Goal: Check status: Check status

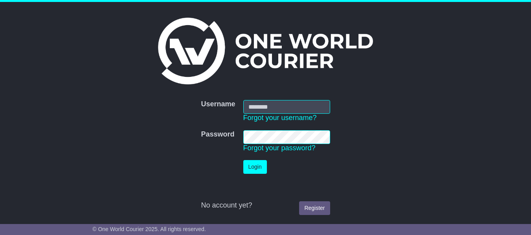
click at [279, 107] on input "Username" at bounding box center [286, 107] width 87 height 14
type input "**********"
click at [249, 163] on button "Login" at bounding box center [255, 167] width 24 height 14
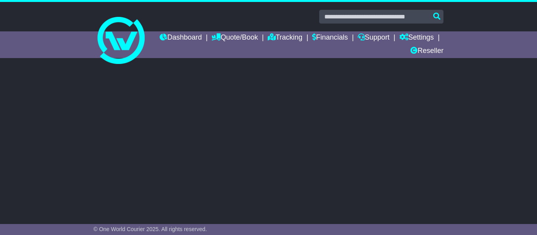
select select "**"
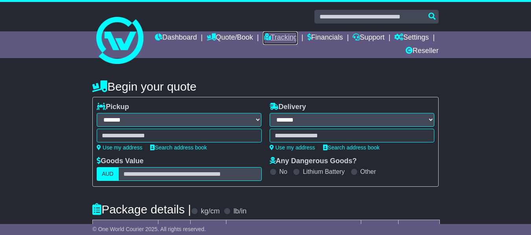
click at [298, 38] on link "Tracking" at bounding box center [280, 37] width 35 height 13
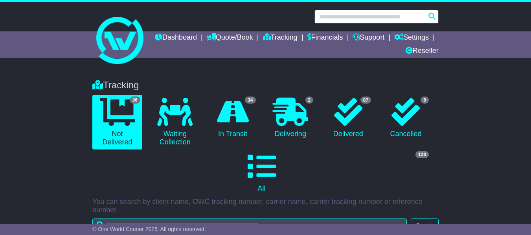
click at [352, 17] on input "text" at bounding box center [376, 17] width 124 height 14
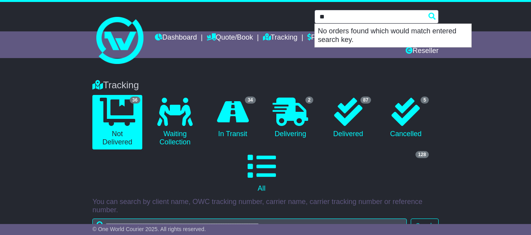
type input "*"
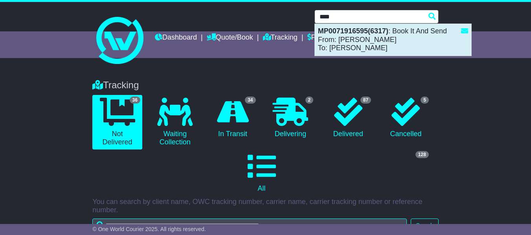
click at [368, 46] on div "MP0071916595(6317) : Book It And Send From: Bonnie Te Wake To: Kylee Shelton" at bounding box center [393, 40] width 156 height 32
type input "**********"
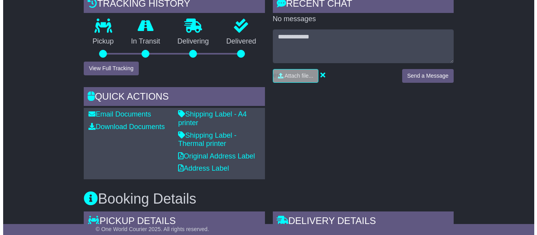
scroll to position [219, 0]
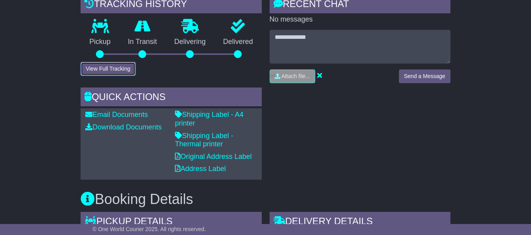
click at [104, 68] on button "View Full Tracking" at bounding box center [108, 69] width 55 height 14
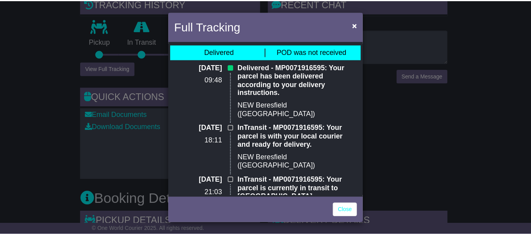
scroll to position [0, 0]
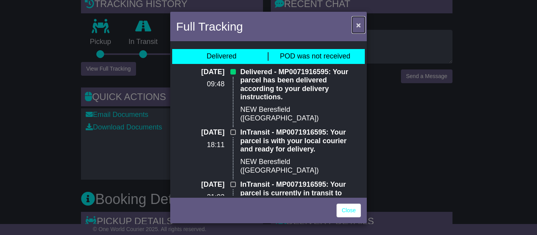
click at [356, 23] on span "×" at bounding box center [358, 24] width 5 height 9
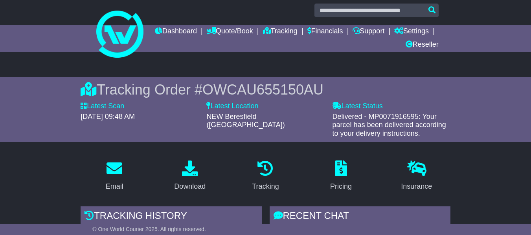
scroll to position [6, 0]
click at [298, 31] on link "Tracking" at bounding box center [280, 32] width 35 height 13
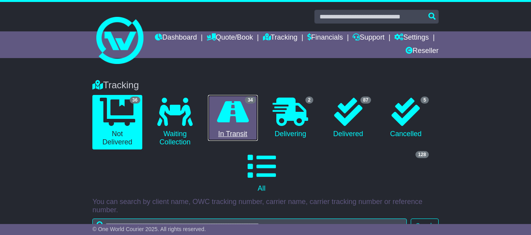
click at [229, 127] on link "34 In Transit" at bounding box center [233, 118] width 50 height 46
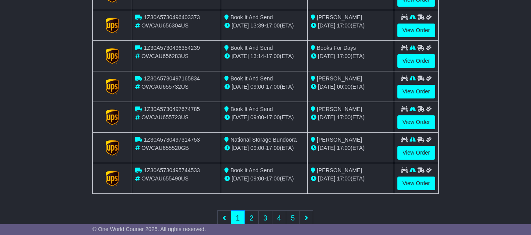
scroll to position [393, 0]
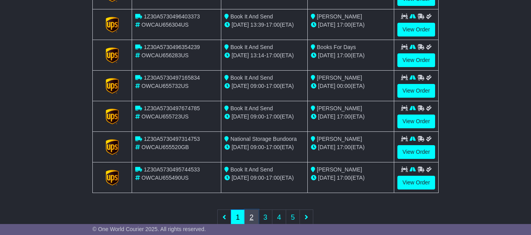
click at [251, 218] on link "2" at bounding box center [252, 218] width 14 height 16
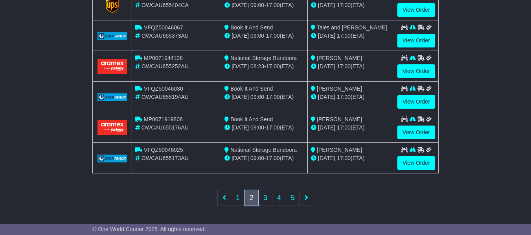
scroll to position [414, 0]
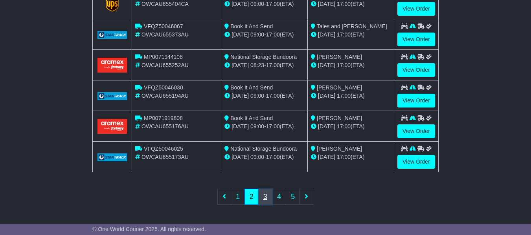
click at [267, 200] on link "3" at bounding box center [265, 197] width 14 height 16
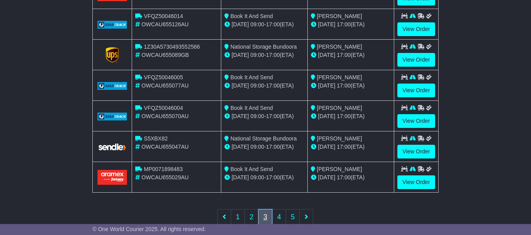
scroll to position [395, 0]
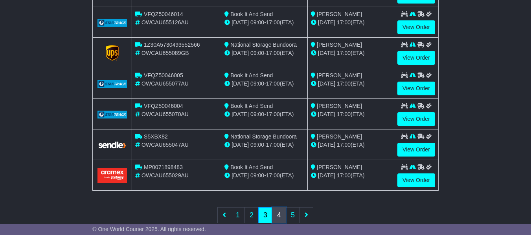
click at [278, 218] on link "4" at bounding box center [279, 216] width 14 height 16
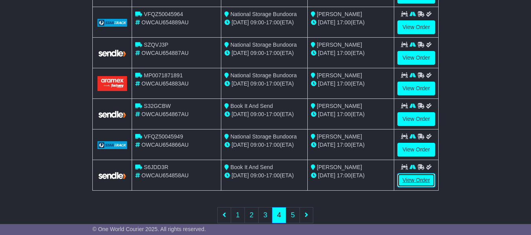
click at [419, 180] on link "View Order" at bounding box center [416, 181] width 38 height 14
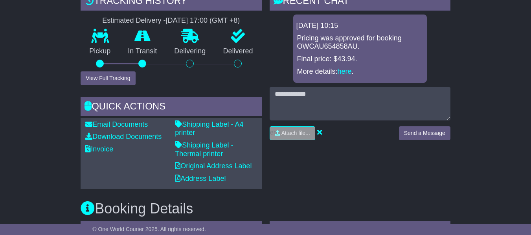
scroll to position [210, 0]
click at [219, 122] on link "Shipping Label - A4 printer" at bounding box center [209, 129] width 68 height 17
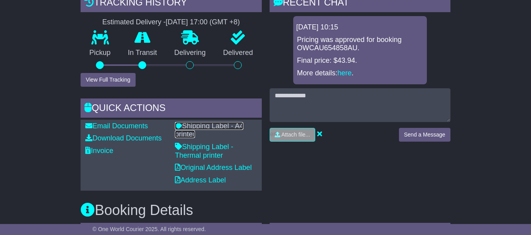
scroll to position [209, 0]
